Goal: Information Seeking & Learning: Learn about a topic

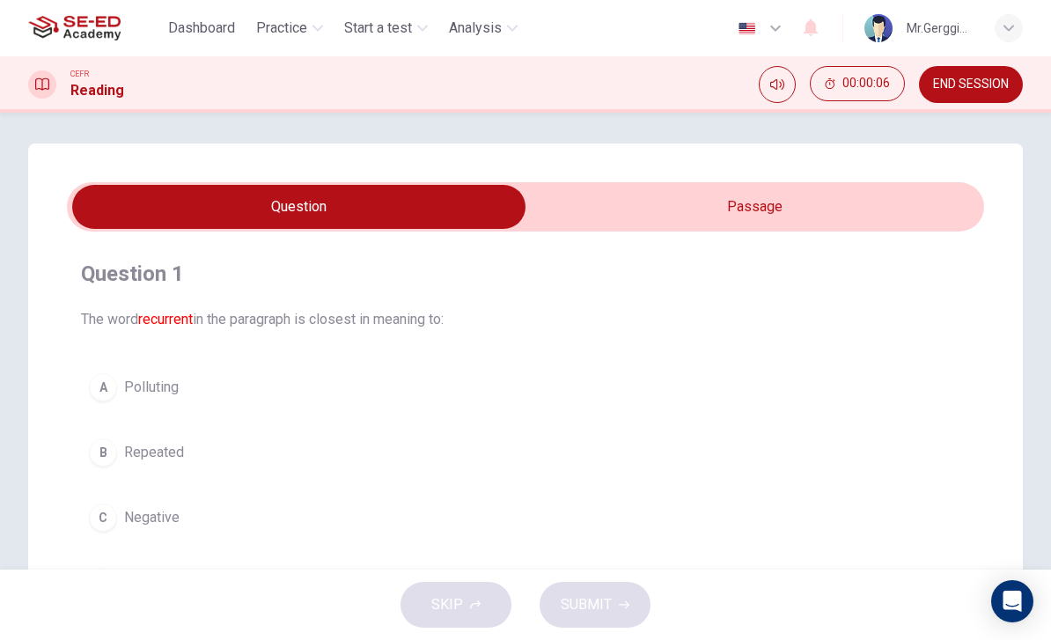
scroll to position [4, 0]
click at [813, 207] on input "checkbox" at bounding box center [299, 208] width 1376 height 44
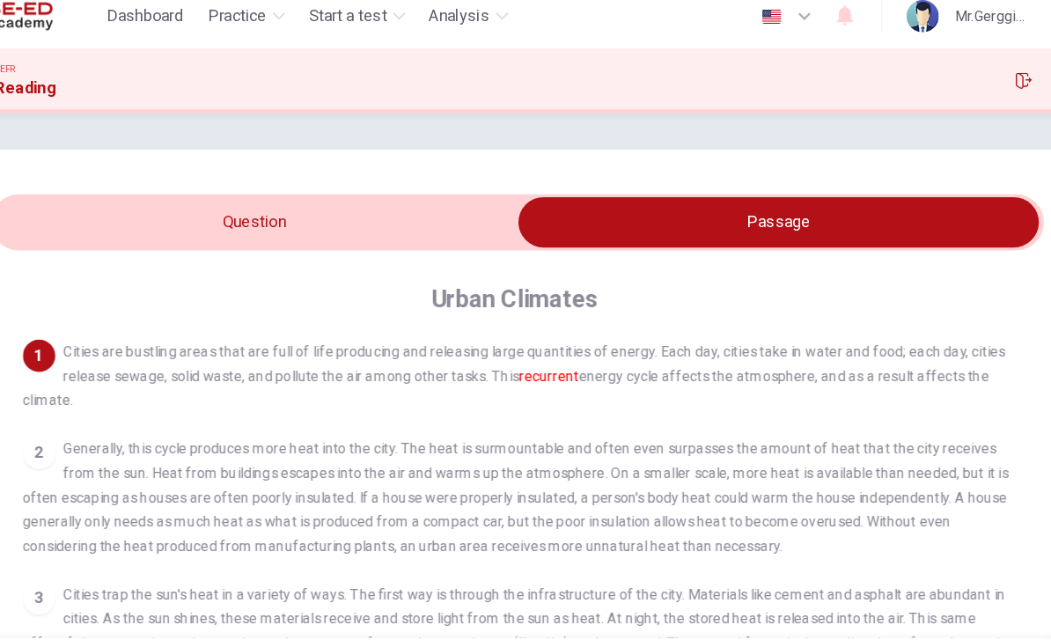
scroll to position [0, 0]
click at [214, 368] on div "1 Cities are bustling areas that are full of life producing and releasing large…" at bounding box center [537, 616] width 884 height 613
click at [360, 192] on input "checkbox" at bounding box center [753, 208] width 1376 height 44
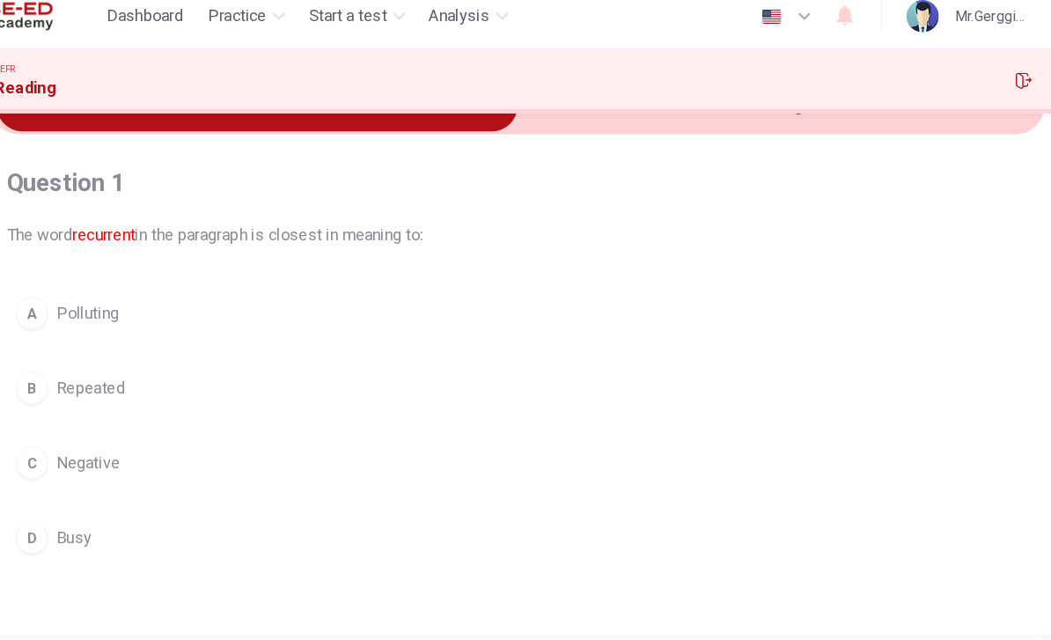
scroll to position [103, 0]
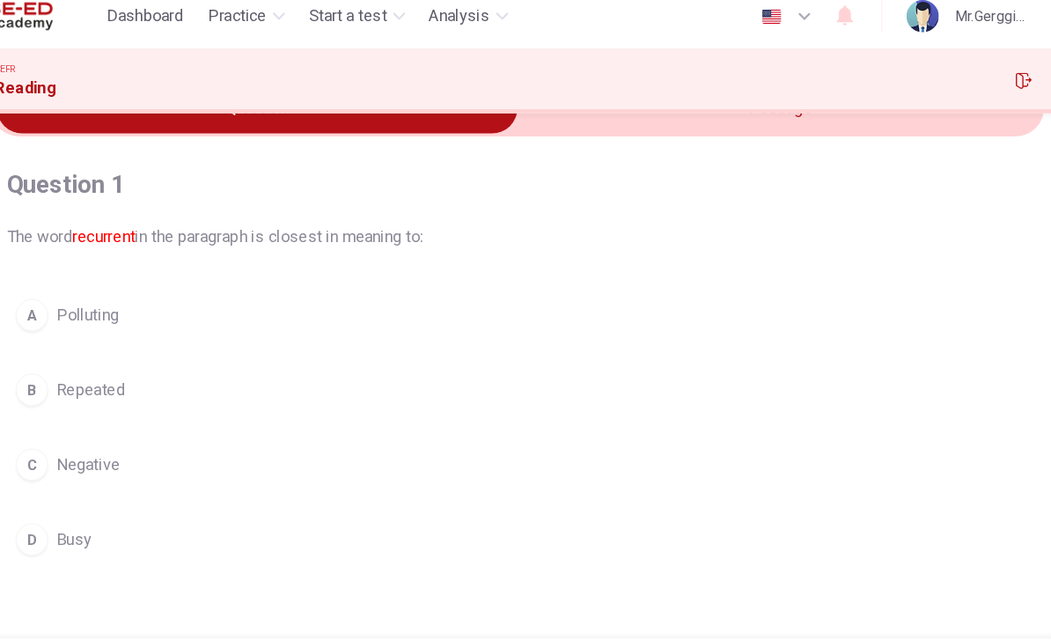
click at [81, 374] on div "A Polluting B Repeated C Negative D Busy" at bounding box center [525, 386] width 889 height 239
click at [124, 343] on span "Repeated" at bounding box center [154, 353] width 60 height 21
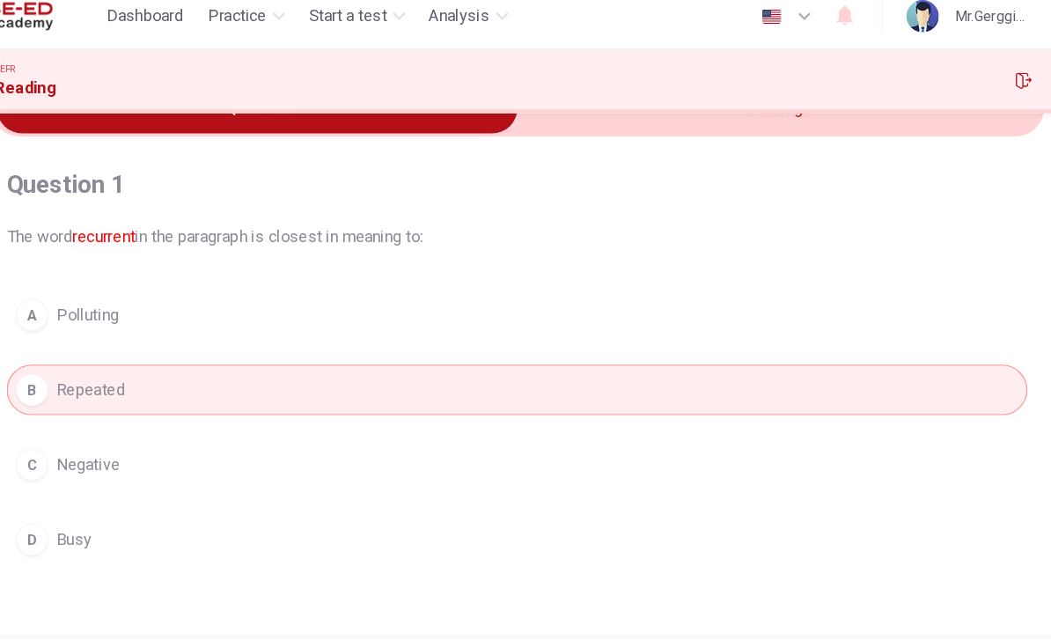
click at [548, 582] on button "SUBMIT" at bounding box center [594, 605] width 111 height 46
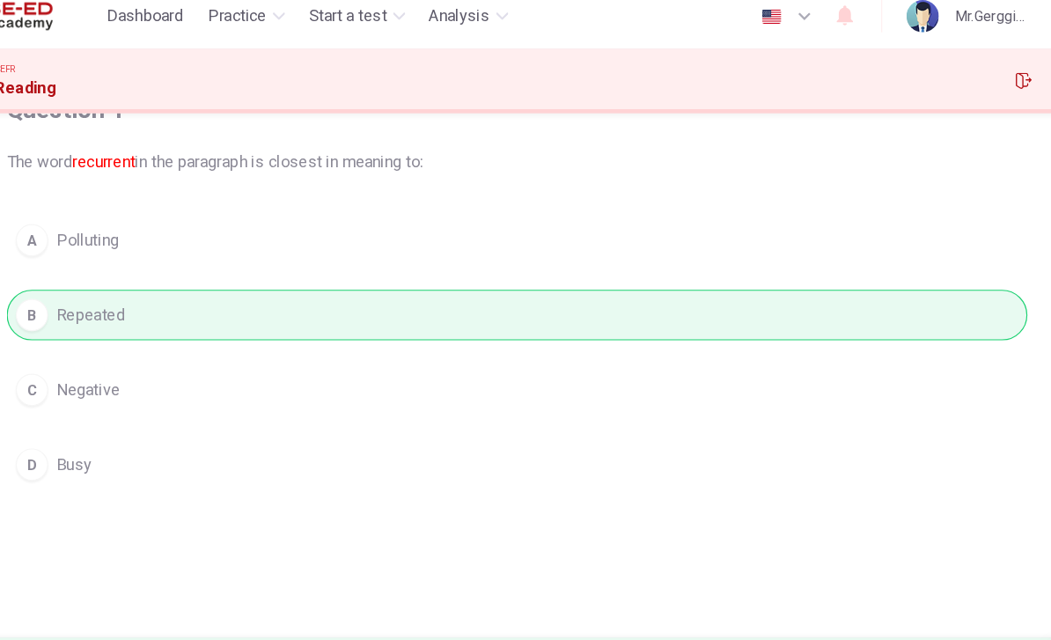
scroll to position [172, 0]
click at [488, 581] on button "Explanation" at bounding box center [543, 605] width 154 height 48
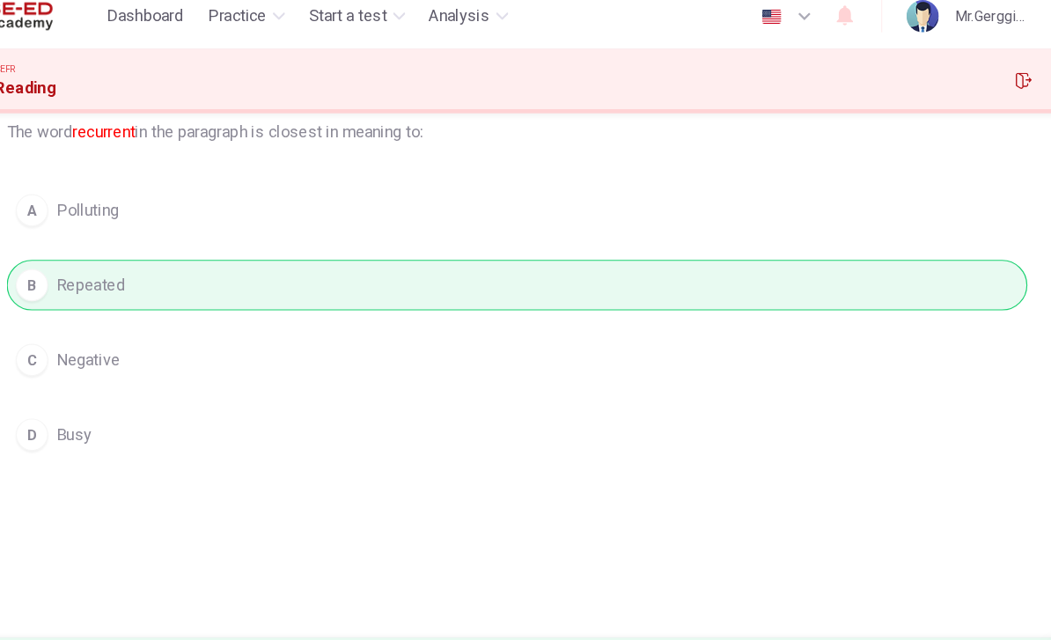
click at [760, 592] on span "NEXT" at bounding box center [777, 604] width 34 height 25
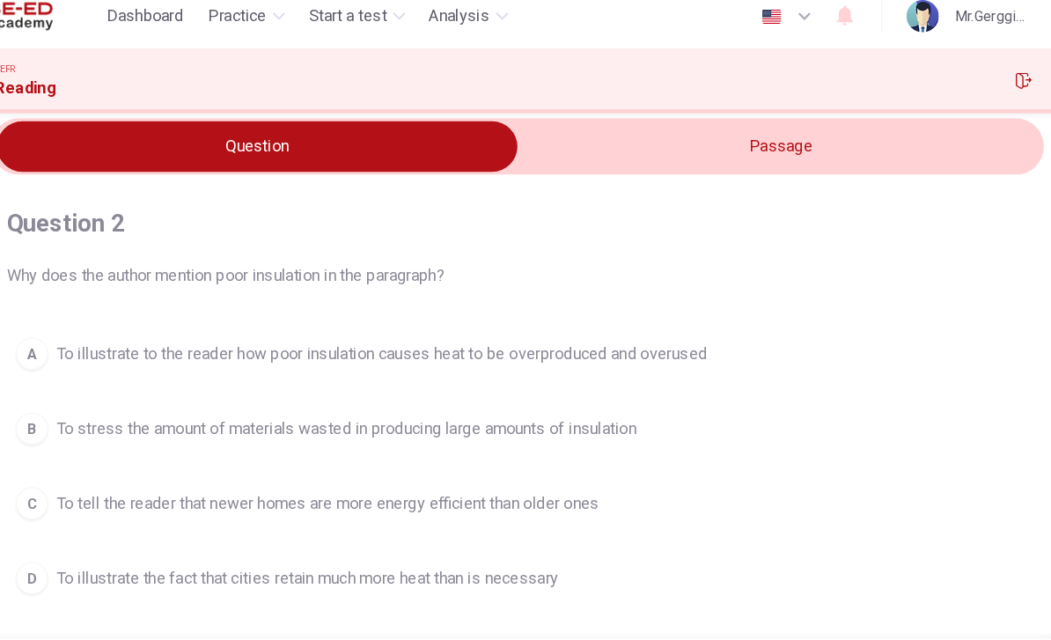
scroll to position [66, 0]
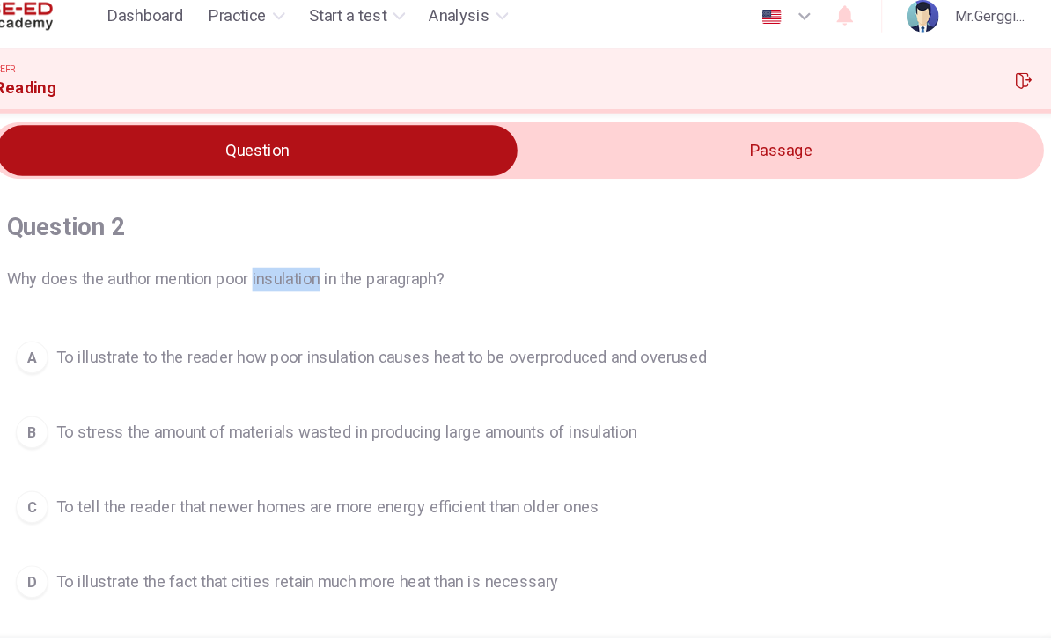
click at [736, 124] on input "checkbox" at bounding box center [299, 145] width 1376 height 44
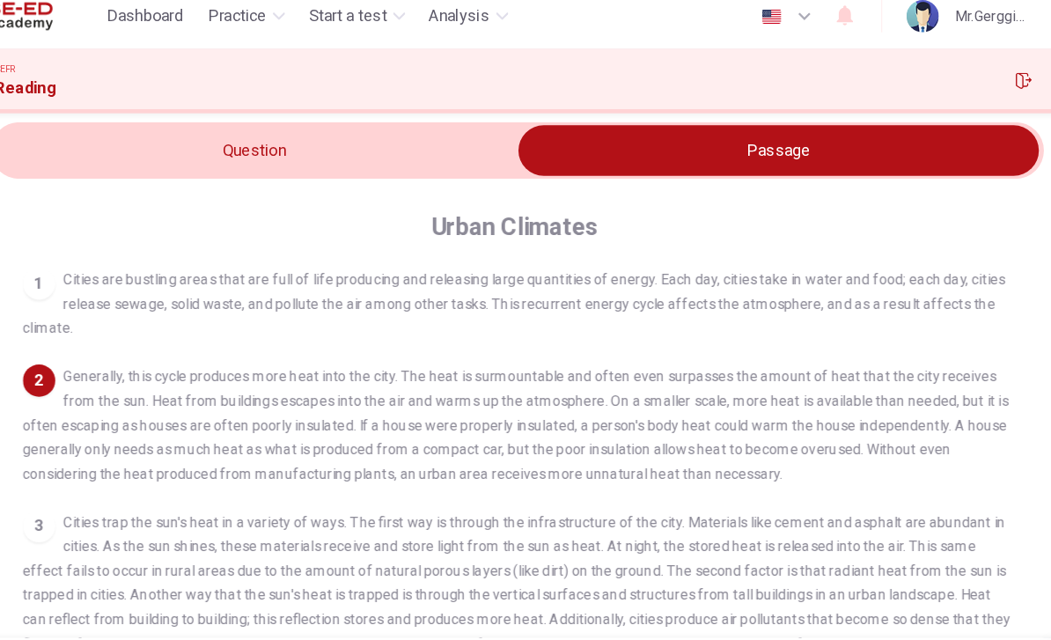
scroll to position [4, 0]
click at [354, 123] on input "checkbox" at bounding box center [753, 145] width 1376 height 44
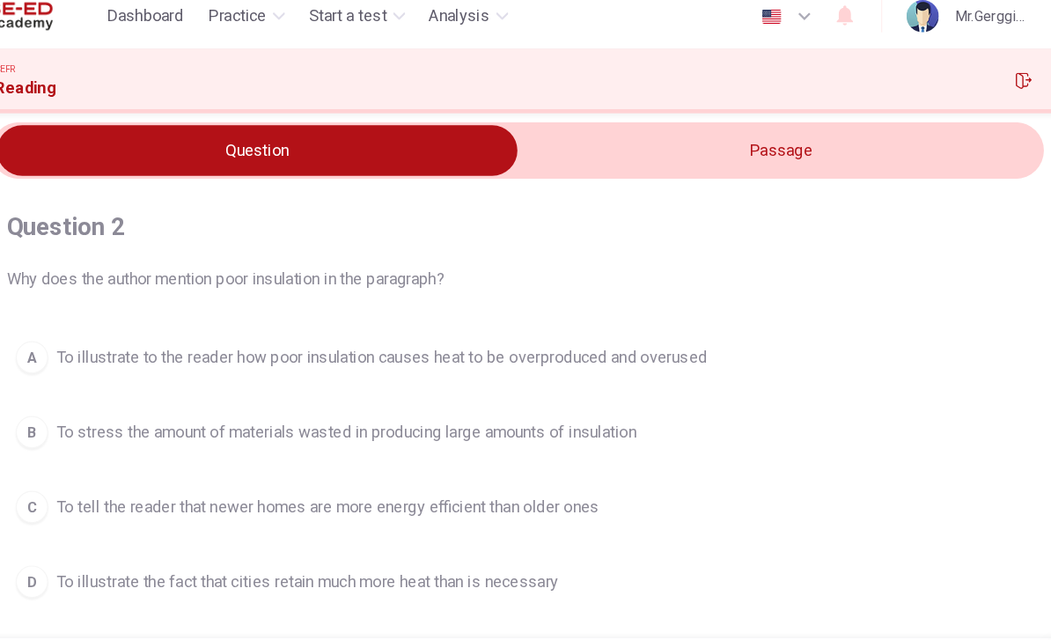
scroll to position [0, 0]
click at [764, 152] on input "checkbox" at bounding box center [299, 145] width 1376 height 44
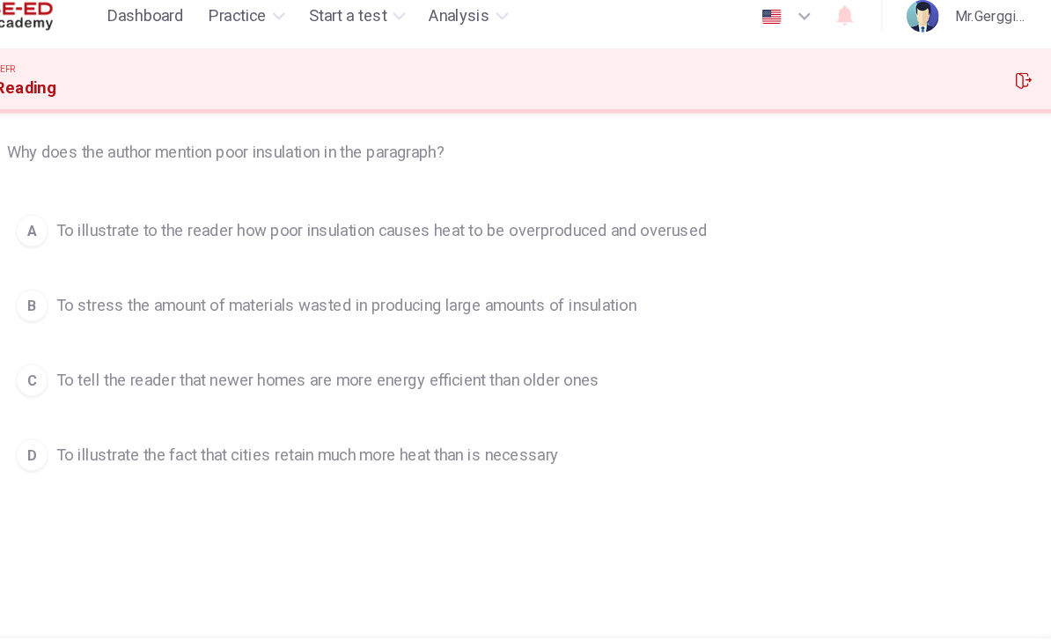
scroll to position [199, 0]
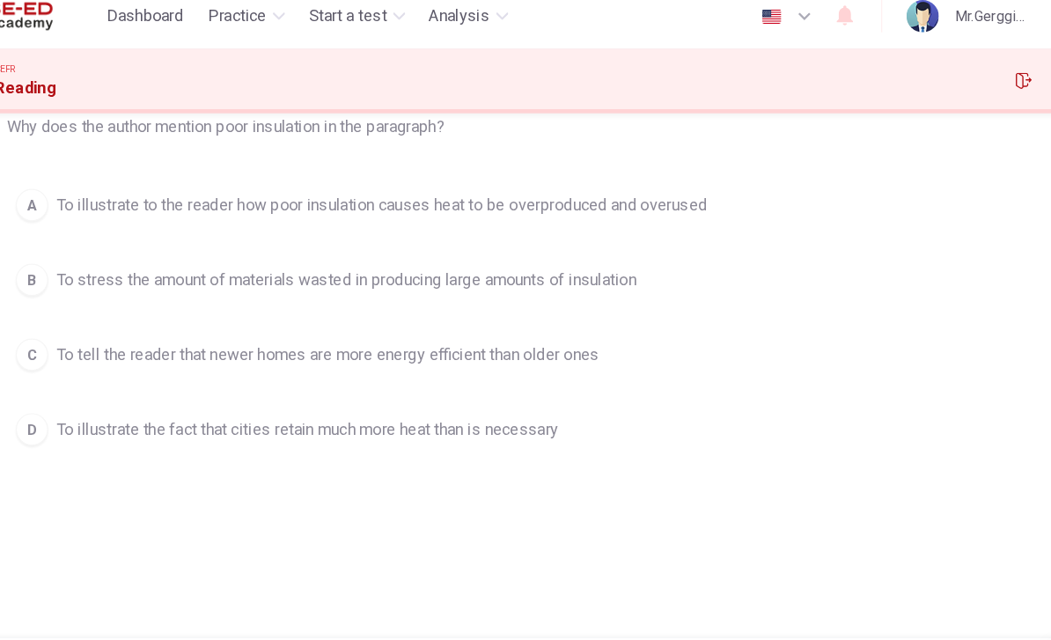
click at [611, 182] on span "To illustrate to the reader how poor insulation causes heat to be overproduced …" at bounding box center [407, 192] width 567 height 21
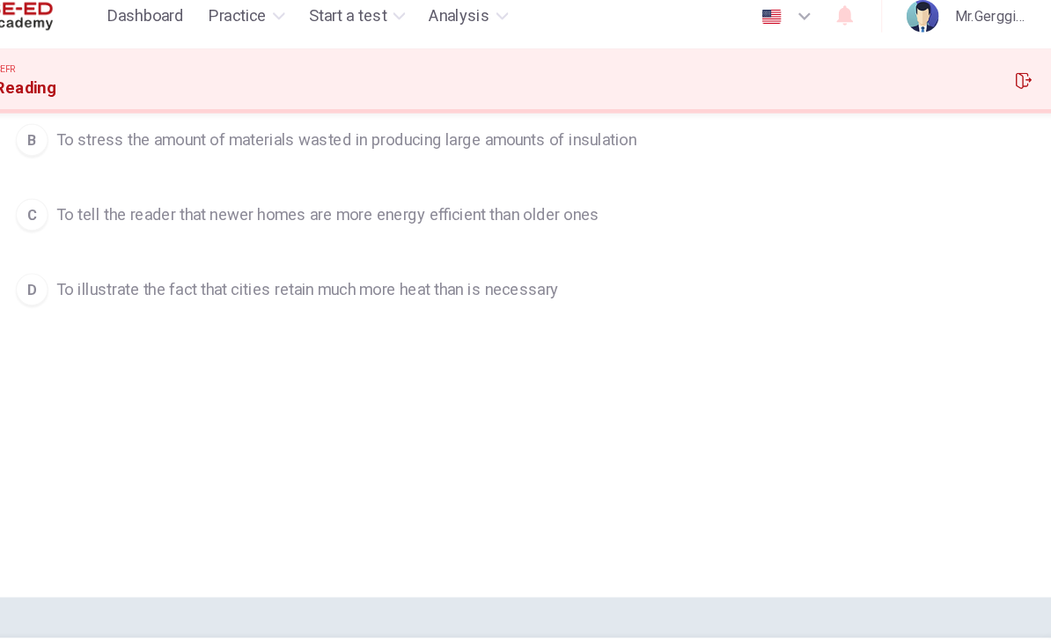
scroll to position [321, 0]
click at [539, 582] on button "SUBMIT" at bounding box center [594, 605] width 111 height 46
click at [733, 582] on button "NEXT" at bounding box center [785, 605] width 119 height 46
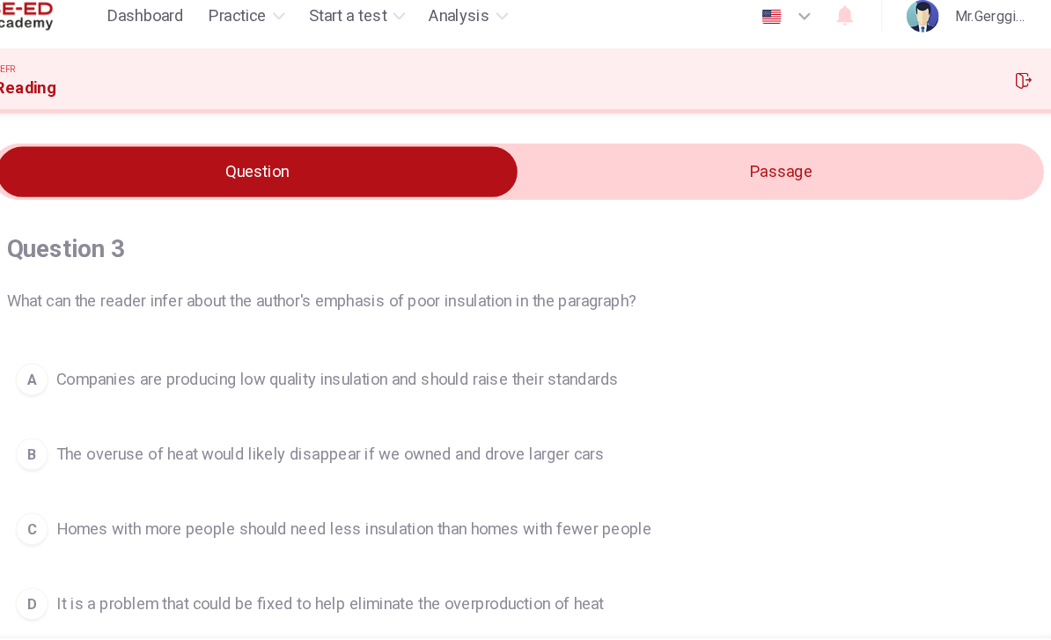
scroll to position [48, 0]
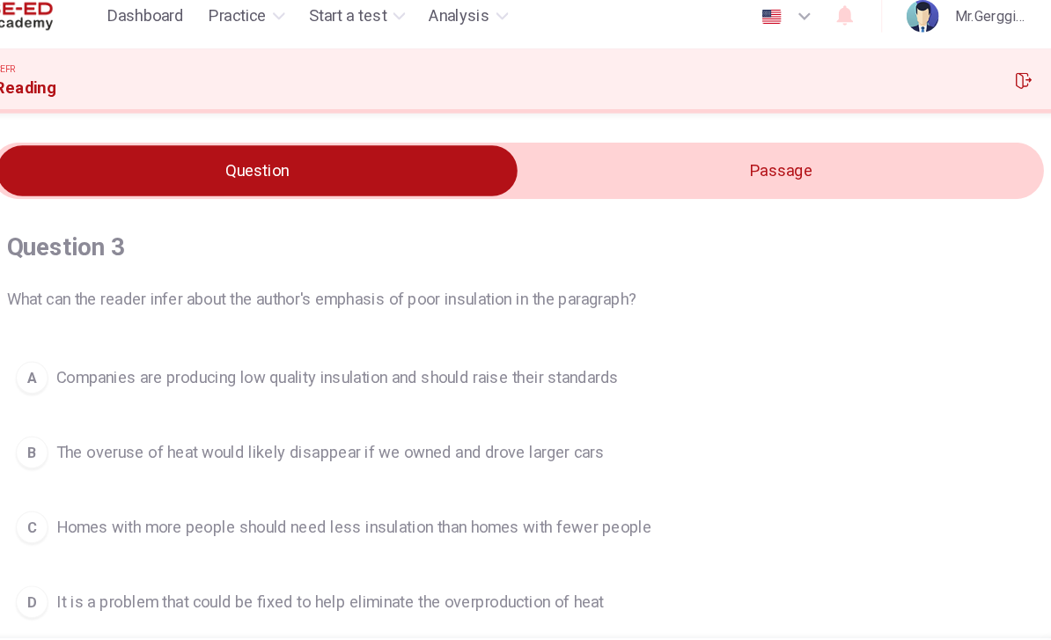
click at [713, 152] on input "checkbox" at bounding box center [299, 163] width 1376 height 44
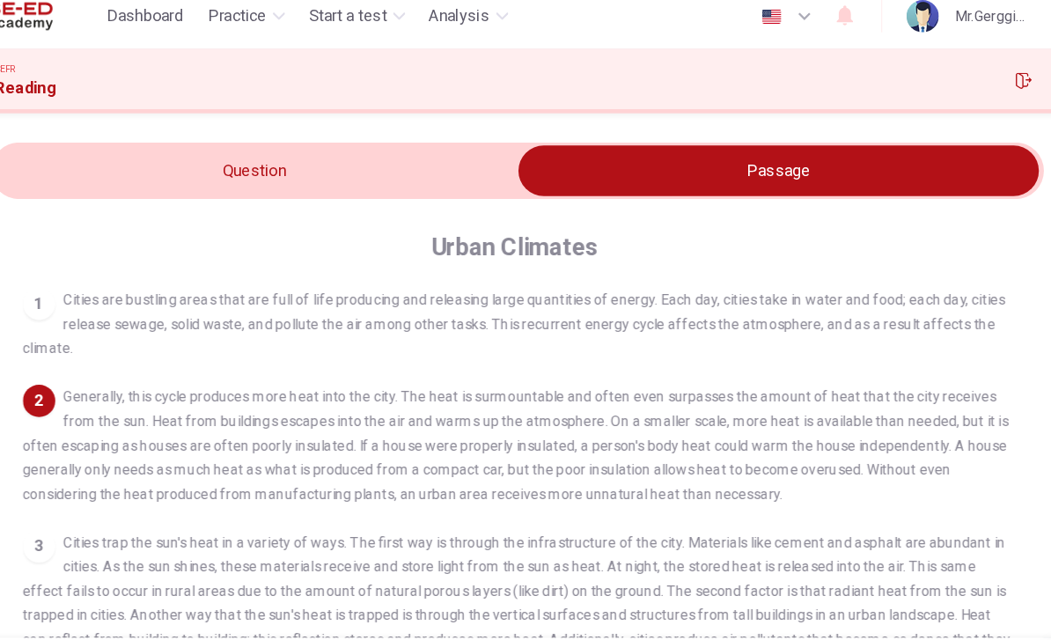
scroll to position [4, 0]
click at [376, 150] on input "checkbox" at bounding box center [753, 163] width 1376 height 44
checkbox input "false"
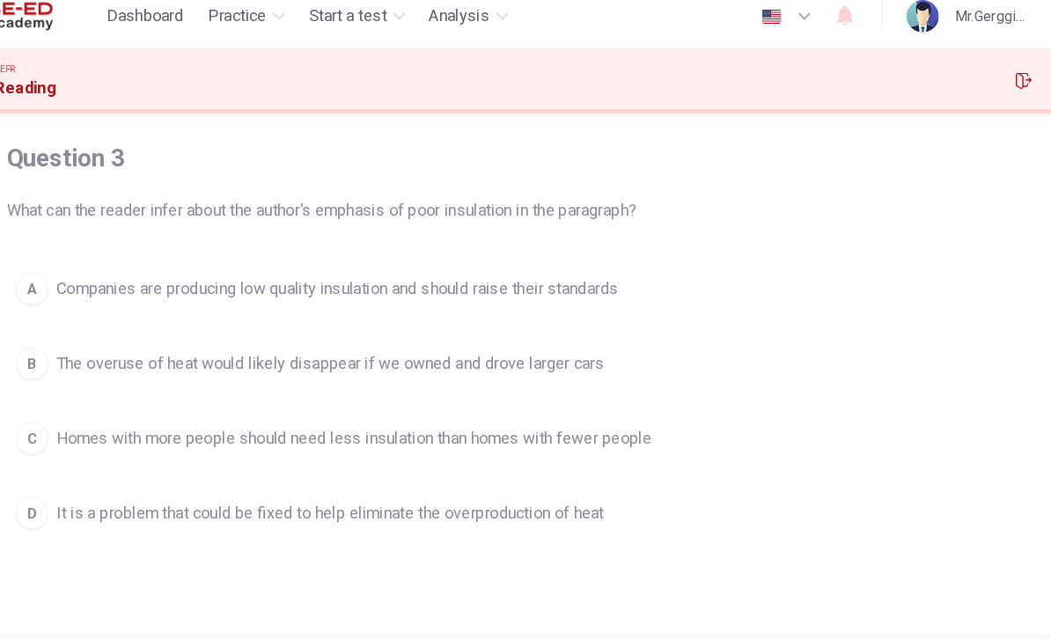
scroll to position [125, 0]
